Goal: Information Seeking & Learning: Learn about a topic

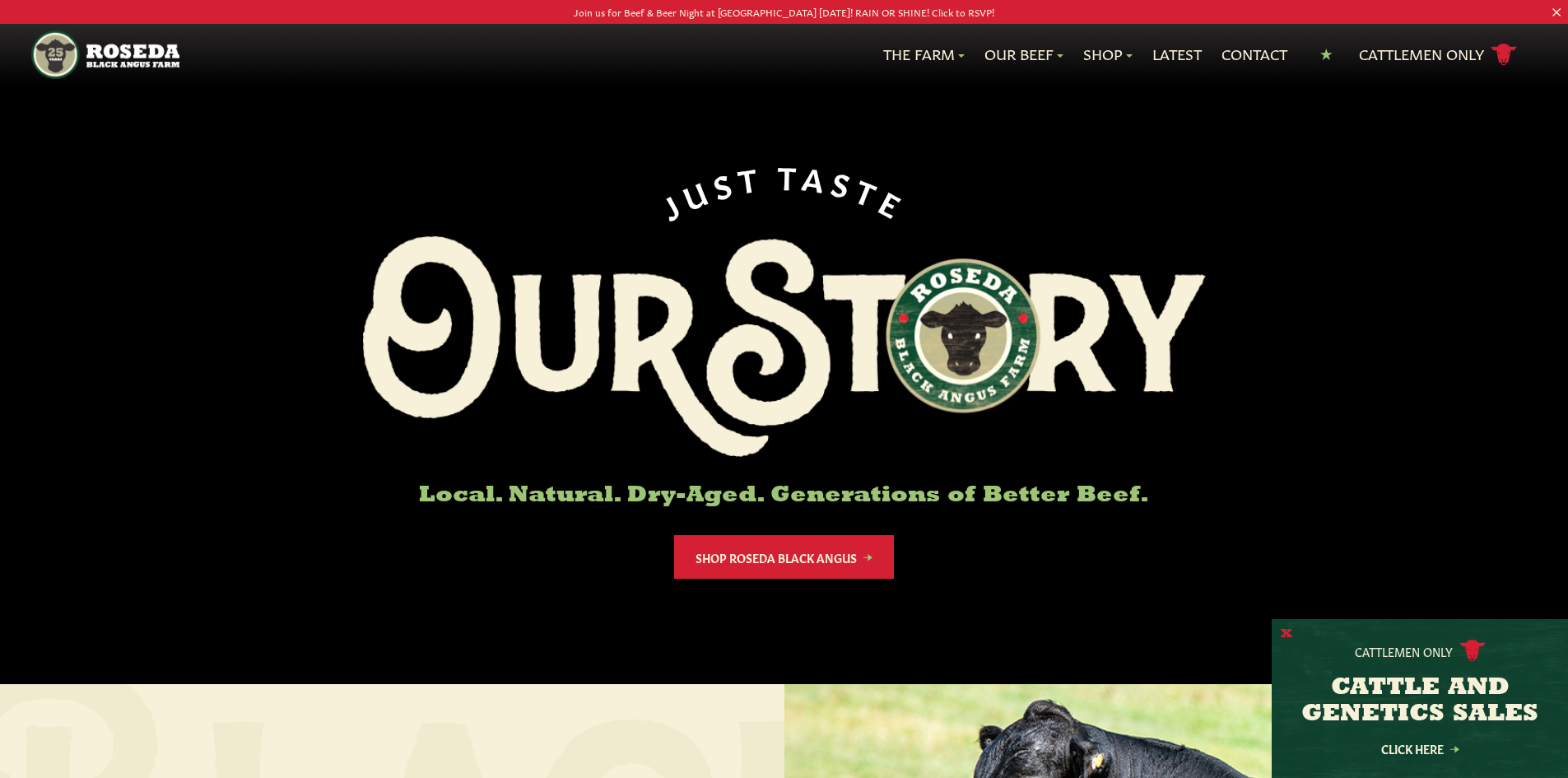
click at [1287, 632] on button "X" at bounding box center [1286, 634] width 12 height 17
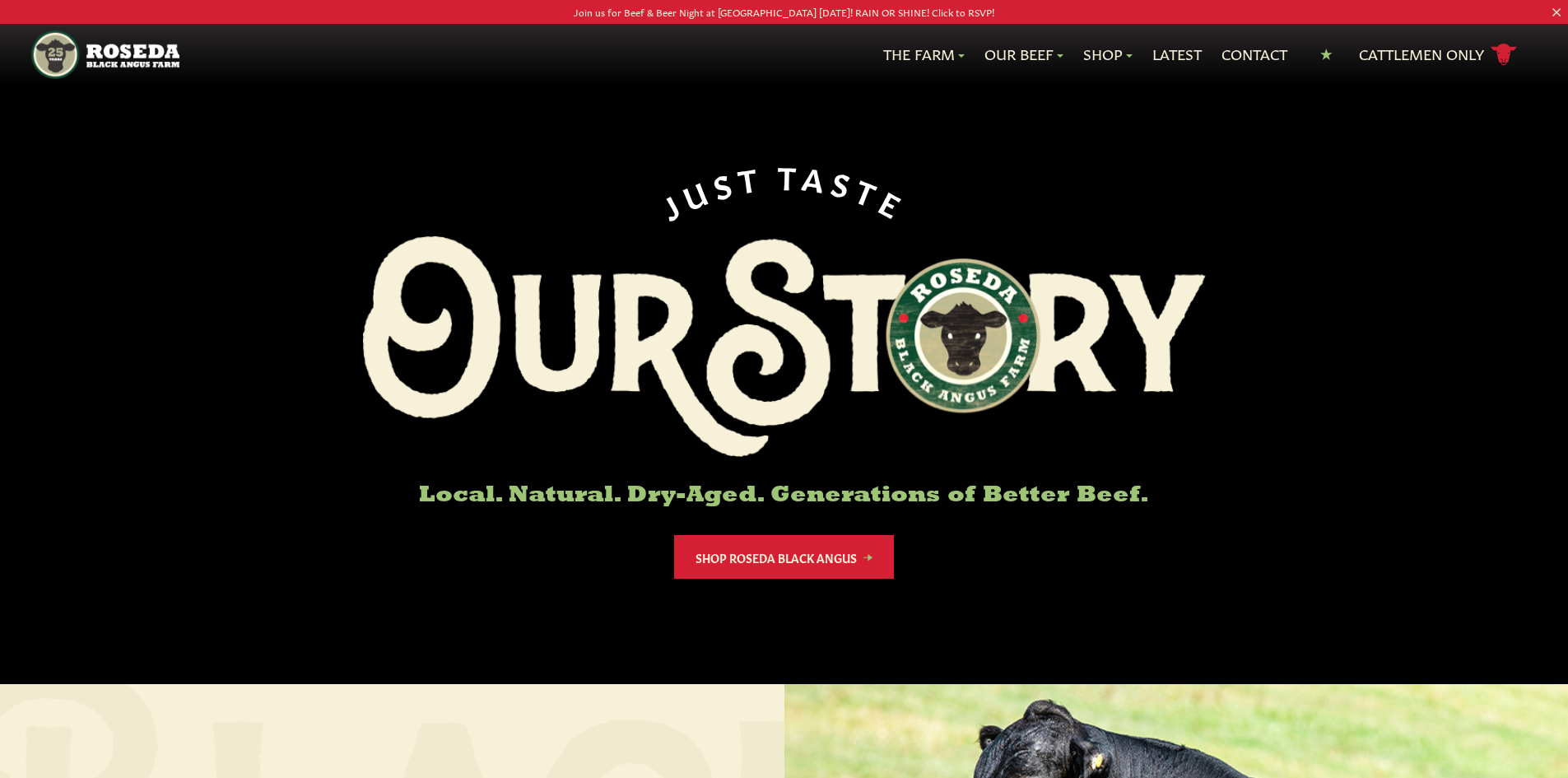
click at [925, 92] on div "J U S T T A S T E Local. Natural. Dry-Aged. Generations of Better Beef. Shop Ro…" at bounding box center [784, 342] width 1568 height 684
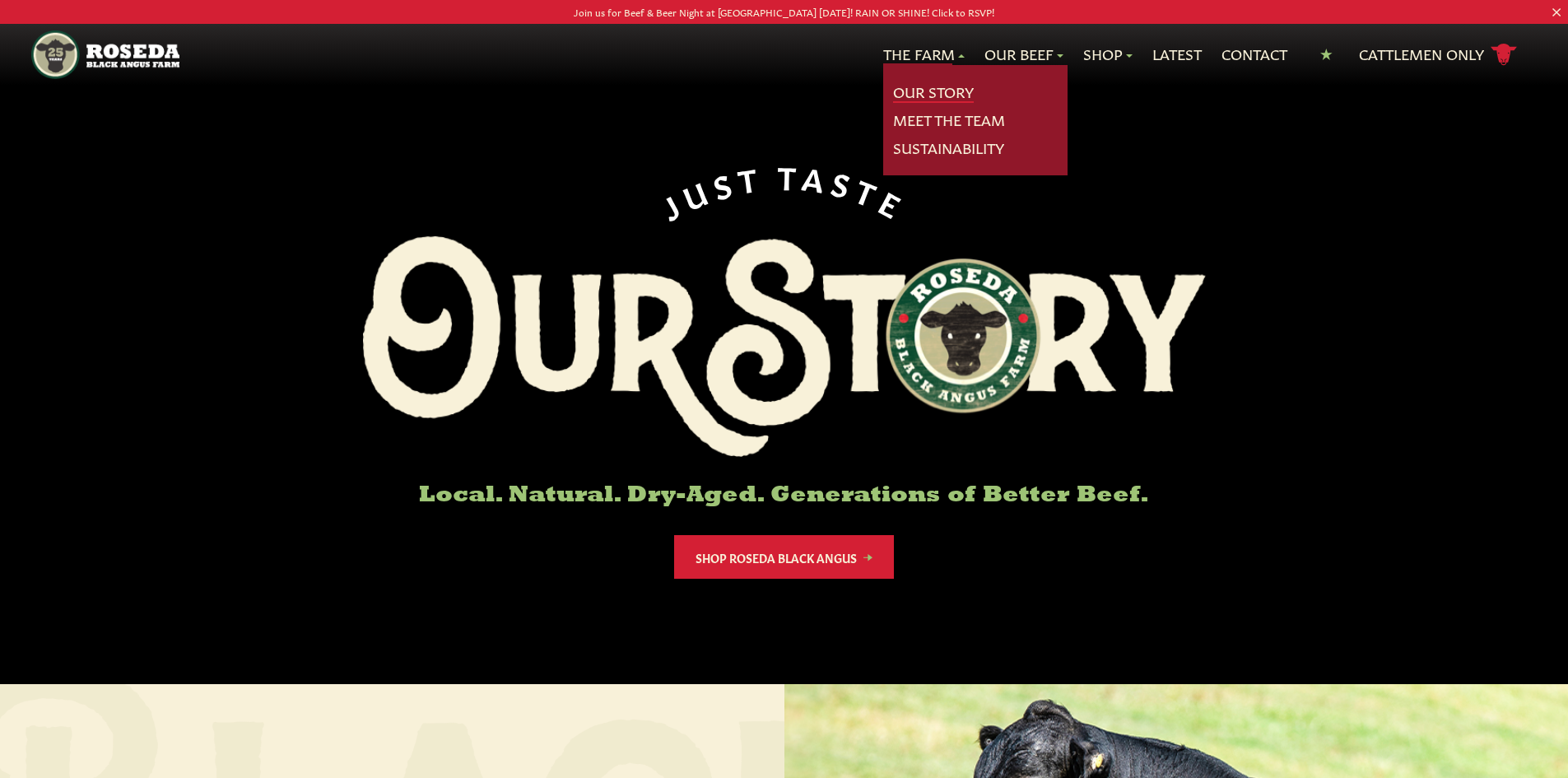
click at [913, 92] on link "Our Story" at bounding box center [933, 92] width 81 height 21
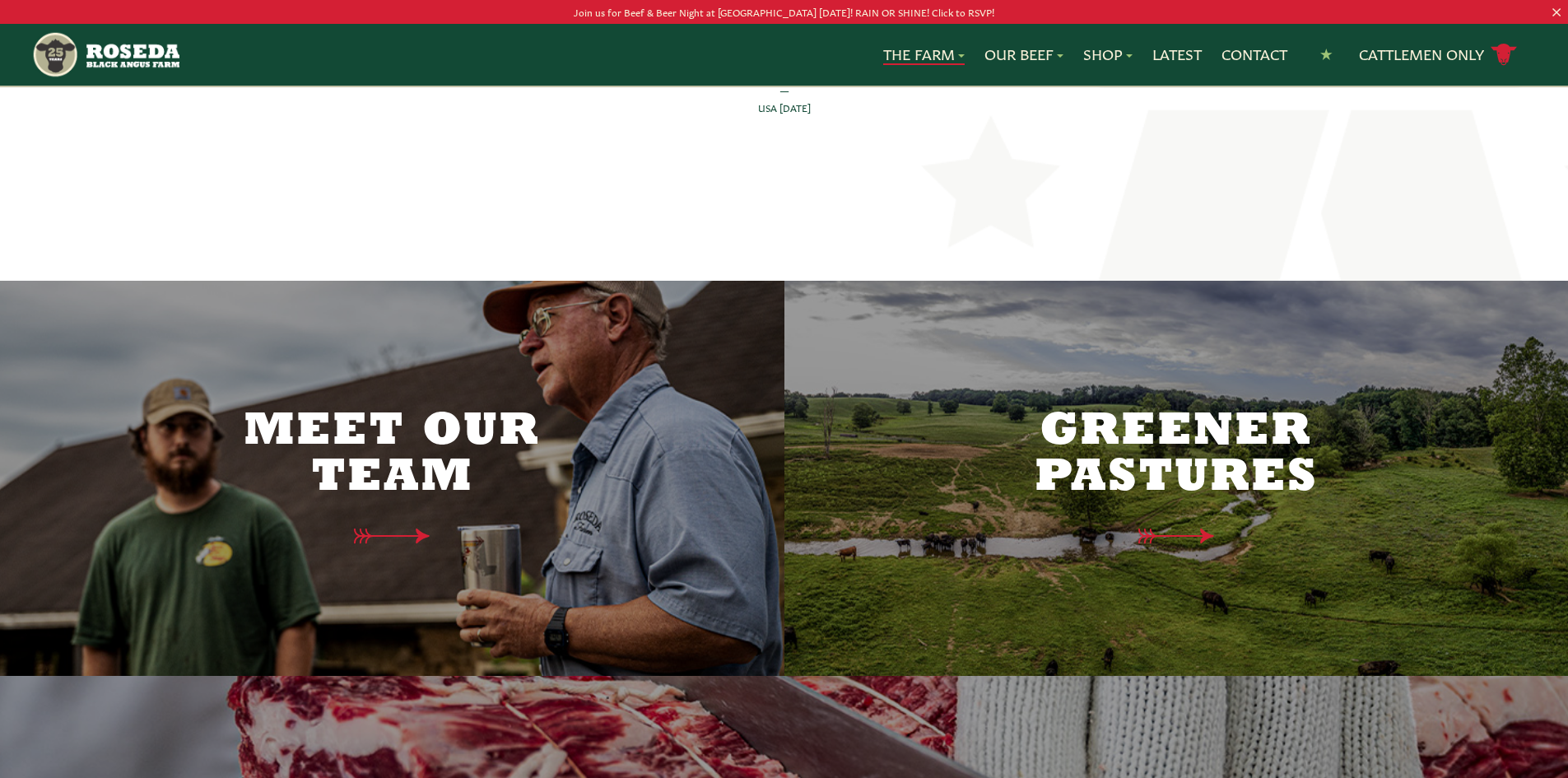
scroll to position [4051, 0]
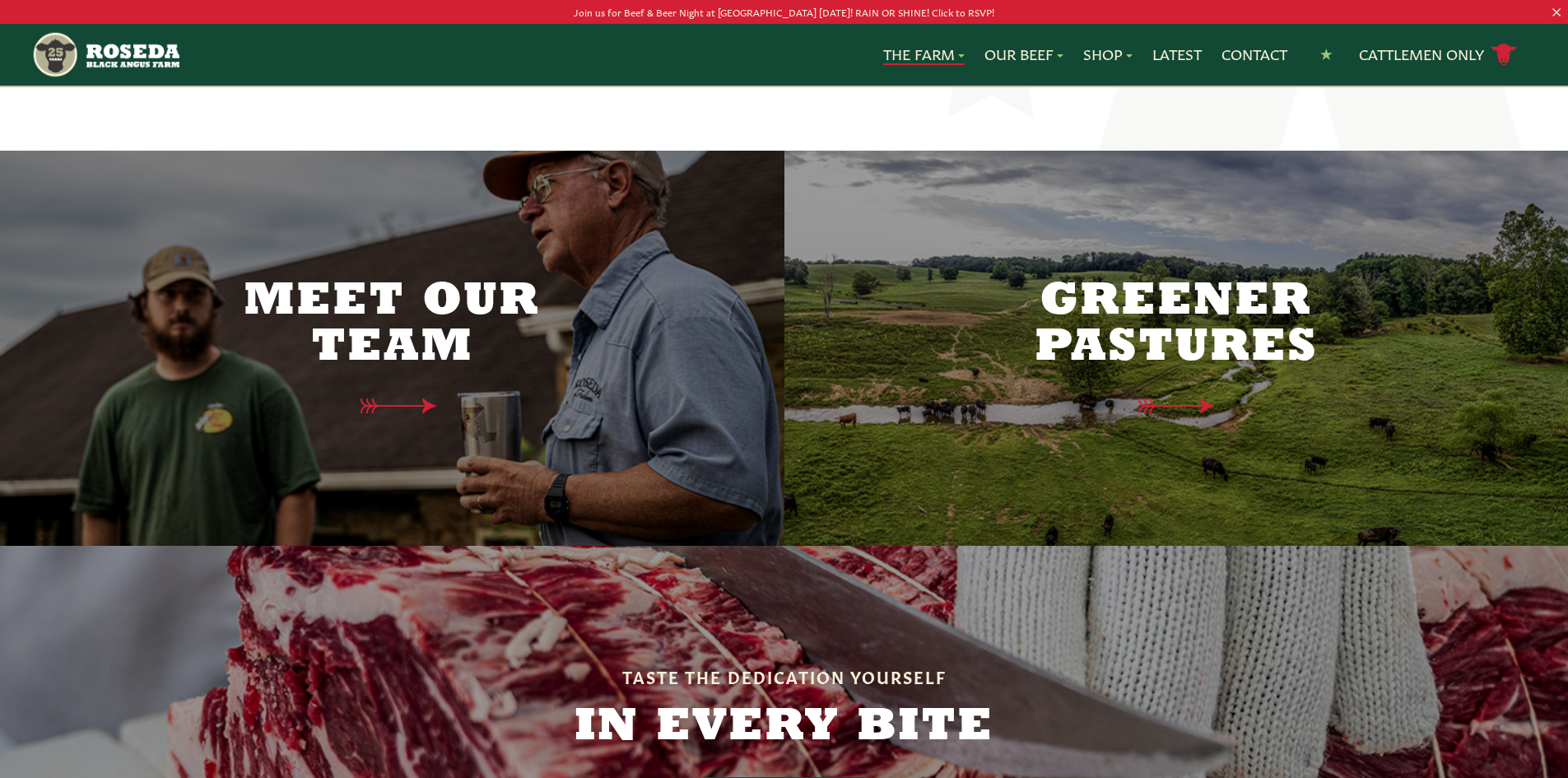
click at [527, 302] on h2 "Meet Our Team" at bounding box center [392, 325] width 345 height 92
click at [404, 398] on icon at bounding box center [405, 406] width 119 height 17
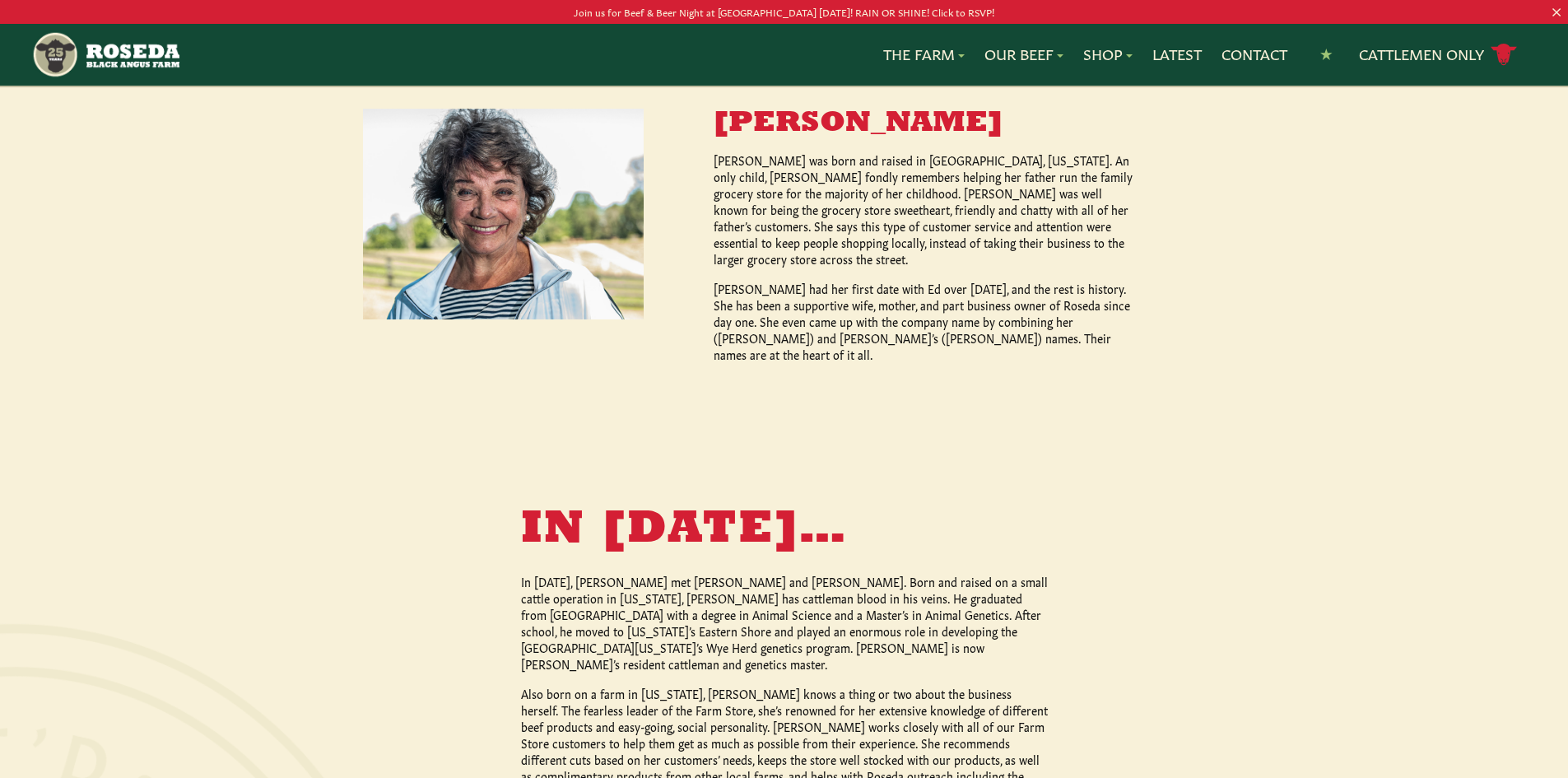
scroll to position [1010, 0]
